Goal: Transaction & Acquisition: Purchase product/service

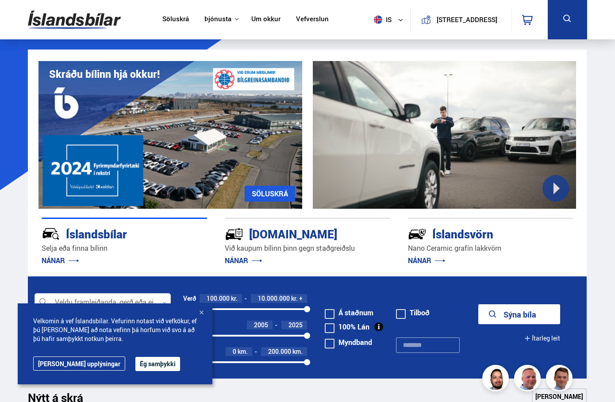
click at [532, 310] on button "Sýna bíla" at bounding box center [519, 314] width 82 height 20
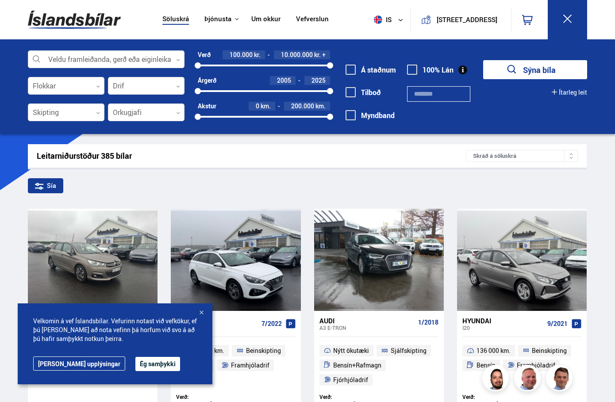
click at [558, 91] on button "Ítarleg leit" at bounding box center [569, 92] width 35 height 7
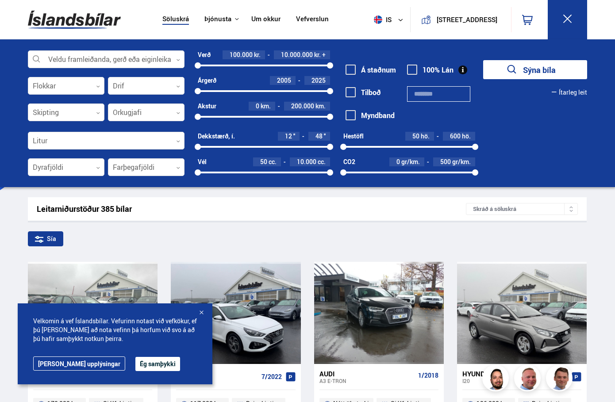
click at [89, 157] on div "Litur 0 Dyrafjöldi 0 Farþegafjöldi 0" at bounding box center [106, 158] width 157 height 53
click at [85, 162] on div at bounding box center [66, 168] width 77 height 18
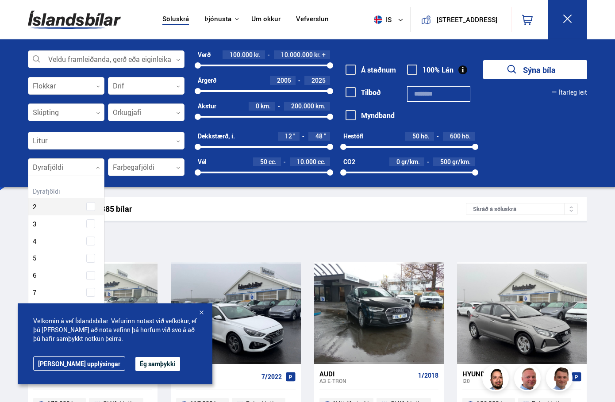
scroll to position [132, 73]
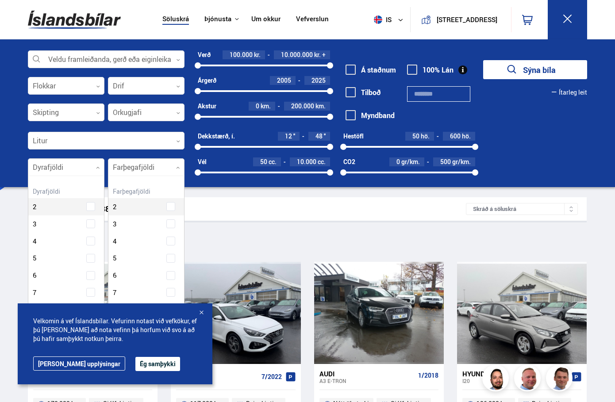
click at [133, 162] on div at bounding box center [146, 168] width 77 height 18
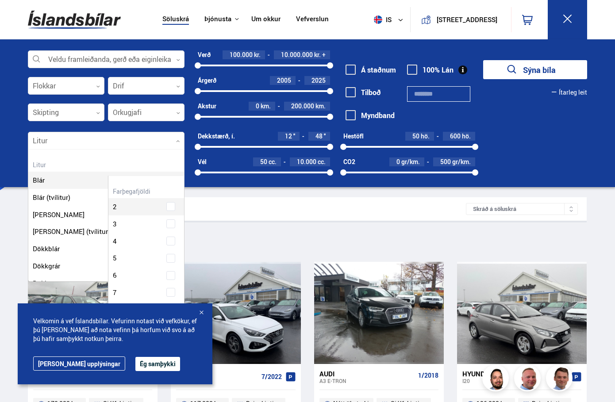
click at [125, 137] on div at bounding box center [106, 141] width 157 height 18
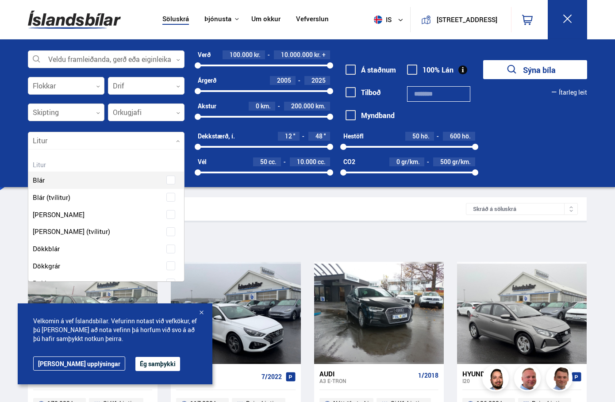
click at [73, 107] on div at bounding box center [66, 113] width 77 height 18
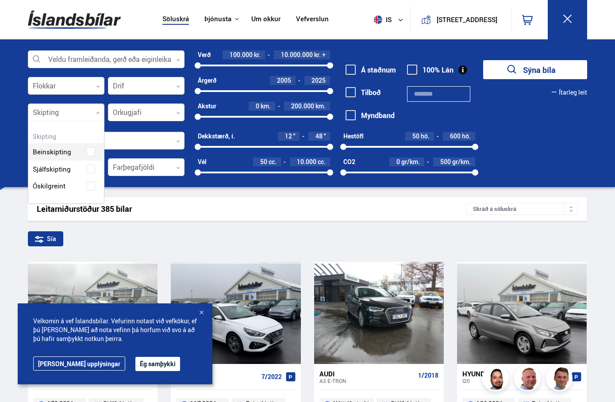
scroll to position [82, 76]
click at [92, 167] on div "Beinskipting Sjálfskipting Óskilgreint" at bounding box center [66, 162] width 76 height 65
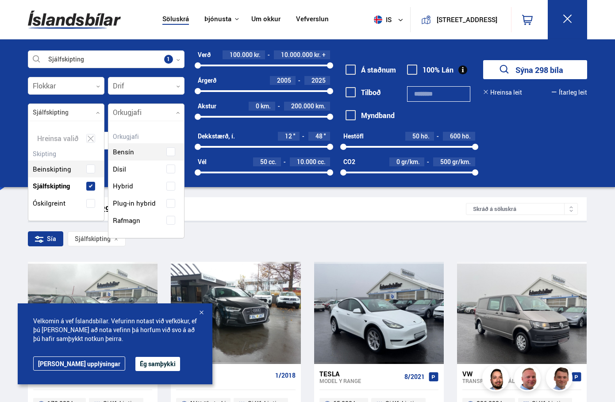
click at [127, 111] on div at bounding box center [146, 113] width 77 height 18
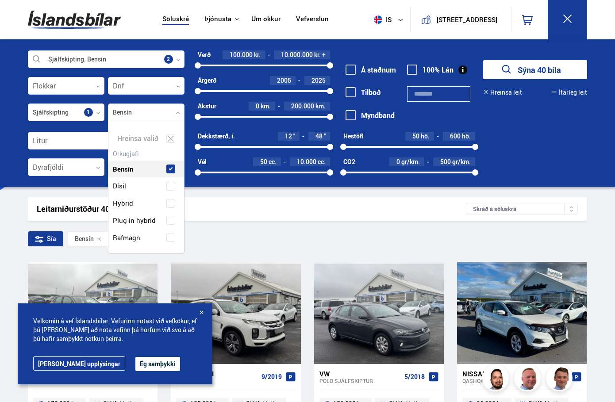
click at [542, 67] on button "Sýna 40 bíla" at bounding box center [535, 69] width 104 height 19
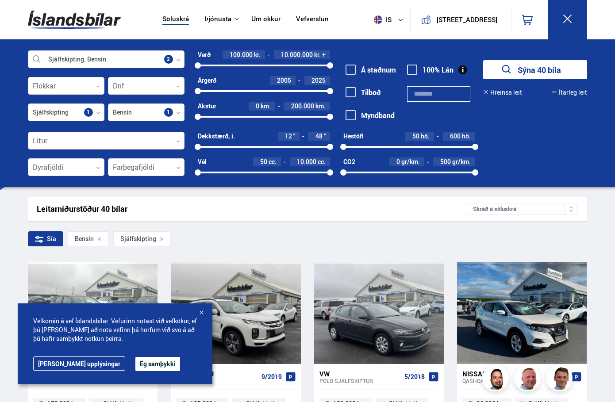
click at [201, 313] on div at bounding box center [201, 313] width 9 height 9
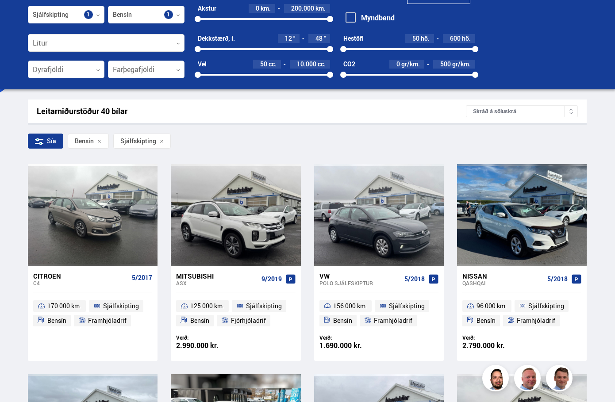
scroll to position [177, 0]
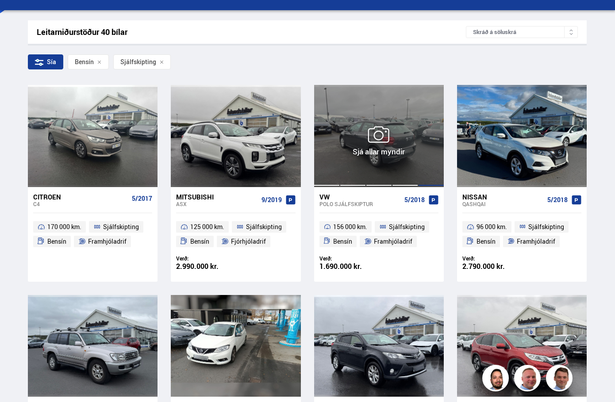
click at [437, 133] on div at bounding box center [431, 136] width 26 height 102
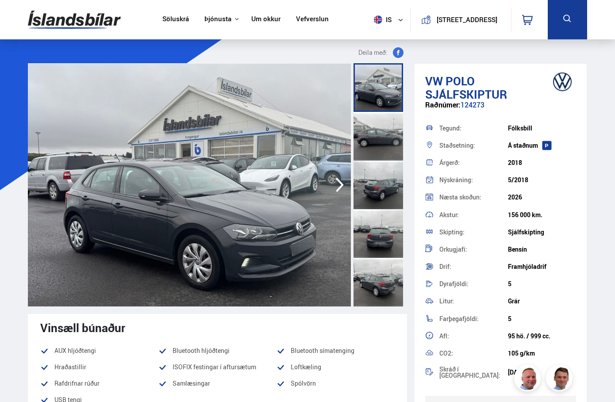
click at [339, 186] on icon "button" at bounding box center [340, 184] width 18 height 21
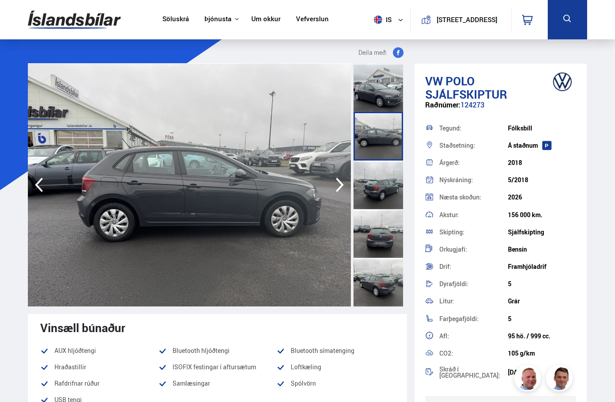
click at [339, 186] on icon "button" at bounding box center [340, 184] width 18 height 21
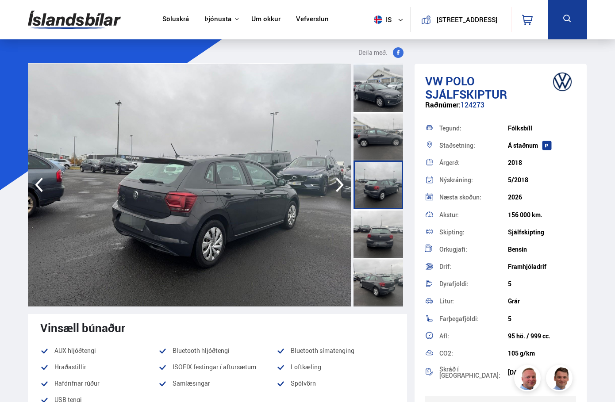
click at [339, 186] on icon "button" at bounding box center [340, 184] width 18 height 21
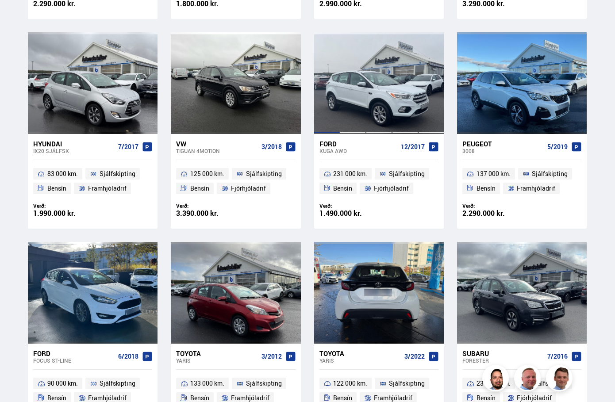
scroll to position [591, 0]
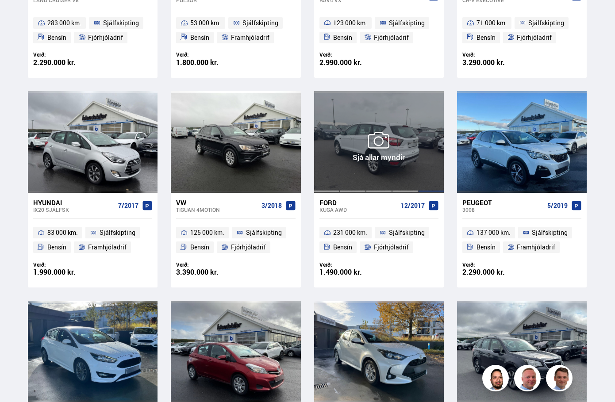
click at [418, 143] on div at bounding box center [431, 142] width 26 height 102
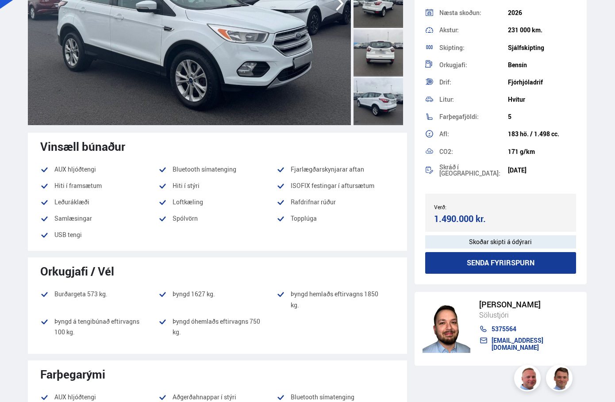
scroll to position [44, 0]
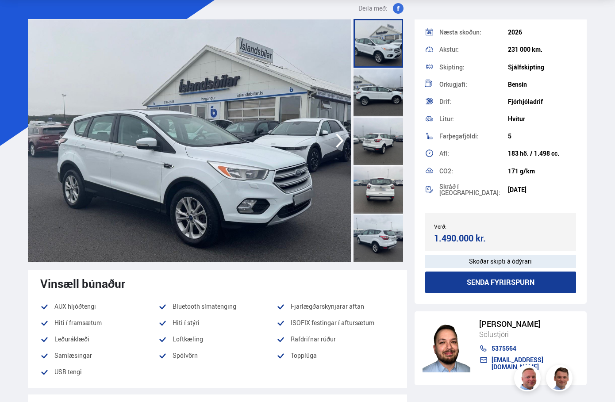
click at [344, 135] on icon "button" at bounding box center [340, 140] width 18 height 21
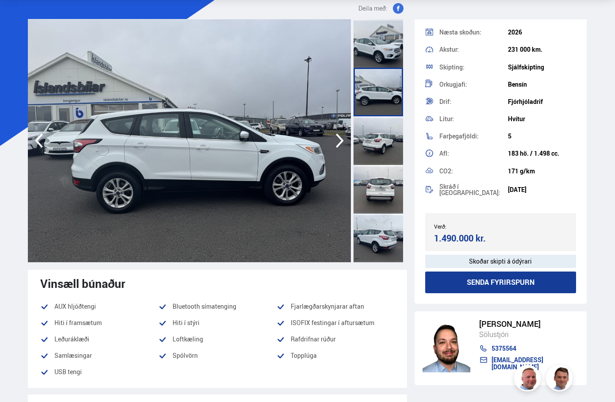
click at [344, 135] on icon "button" at bounding box center [340, 140] width 18 height 21
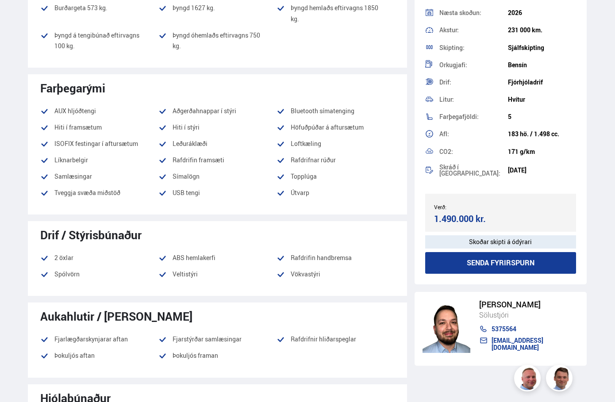
scroll to position [487, 0]
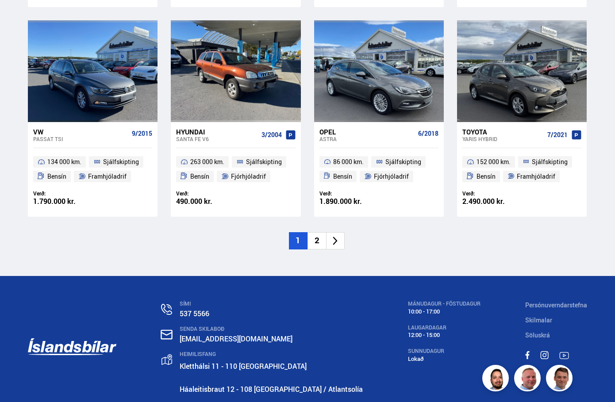
scroll to position [1313, 0]
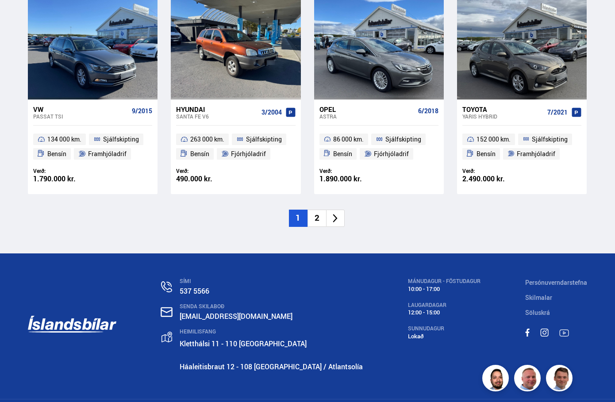
click at [316, 217] on li "2" at bounding box center [316, 218] width 19 height 17
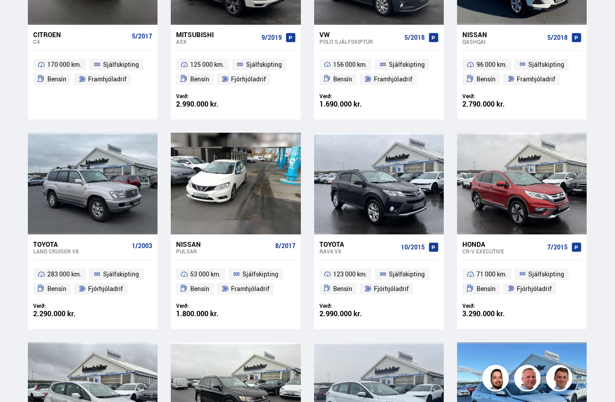
scroll to position [109, 0]
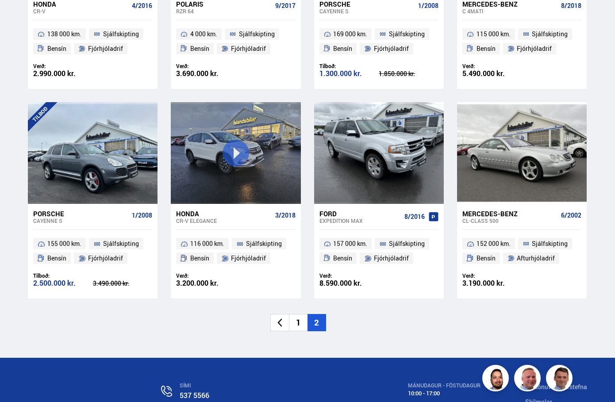
scroll to position [796, 0]
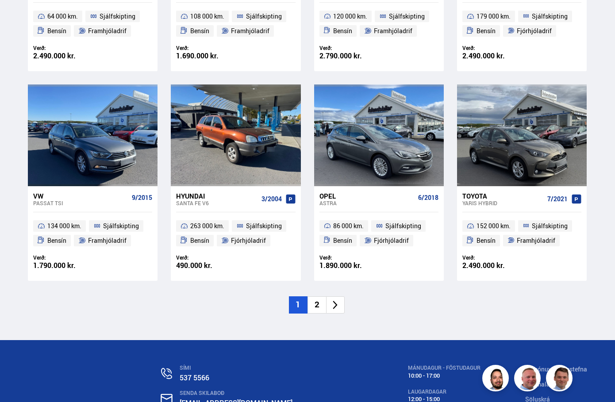
scroll to position [1239, 0]
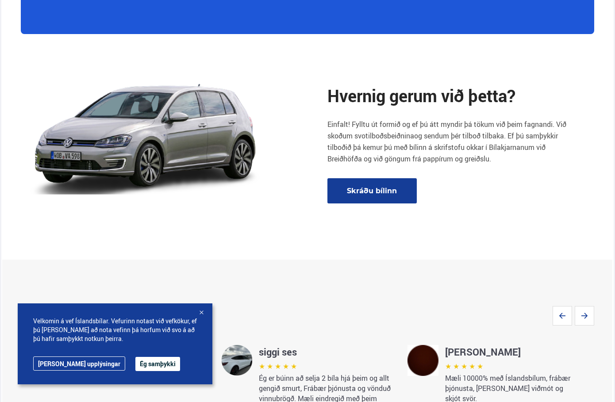
scroll to position [1239, 0]
